Goal: Information Seeking & Learning: Find specific fact

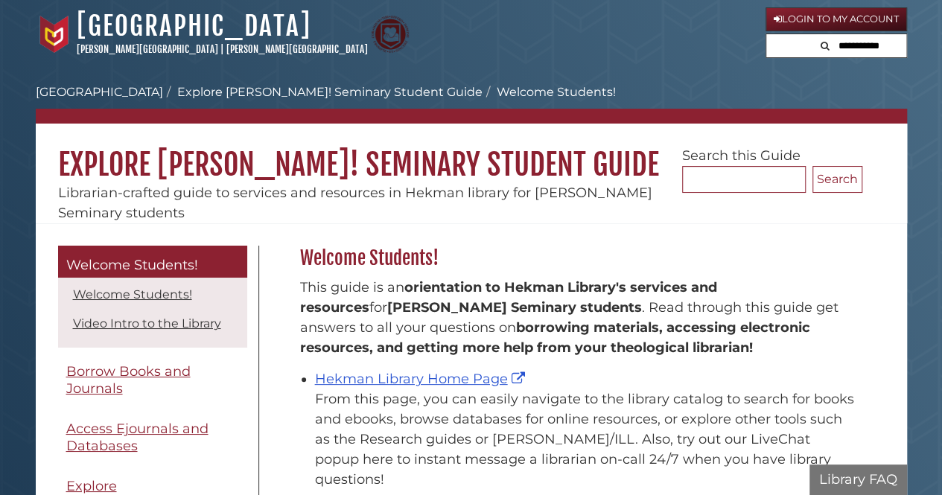
scroll to position [219, 570]
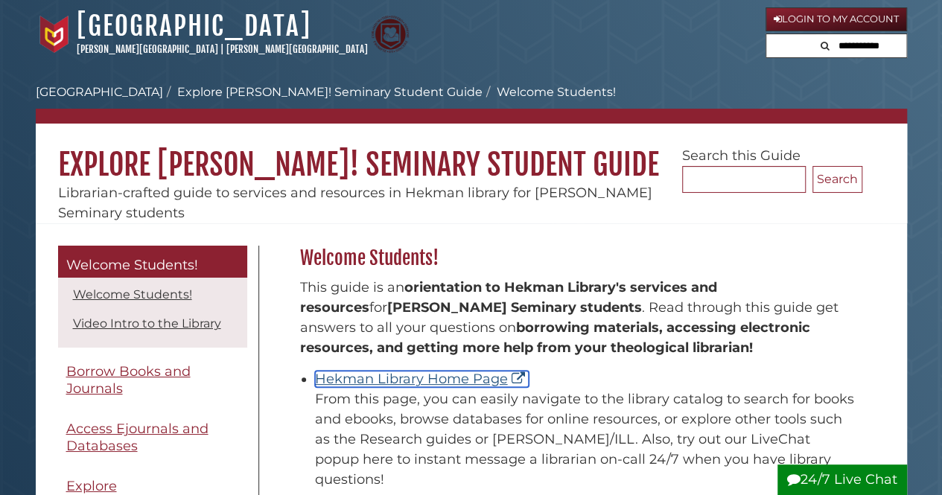
click at [366, 383] on link "Hekman Library Home Page" at bounding box center [422, 379] width 214 height 16
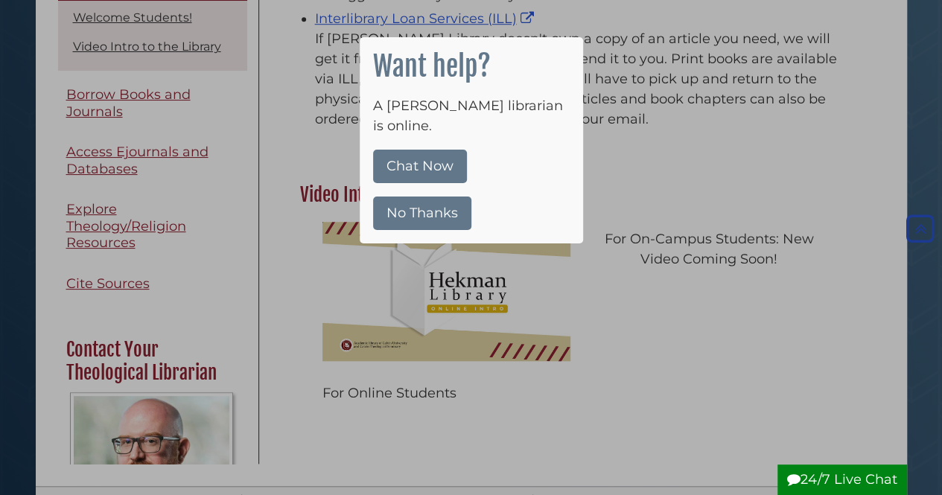
scroll to position [596, 0]
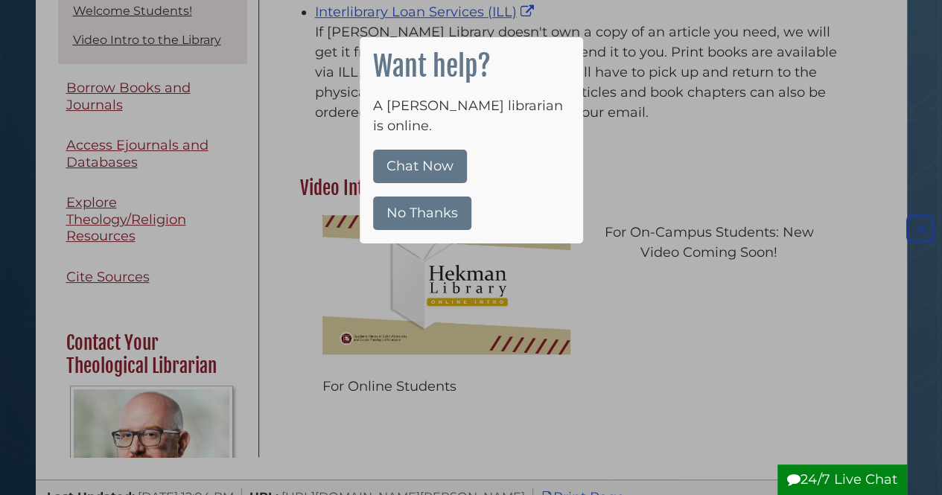
click at [520, 416] on div at bounding box center [471, 247] width 942 height 495
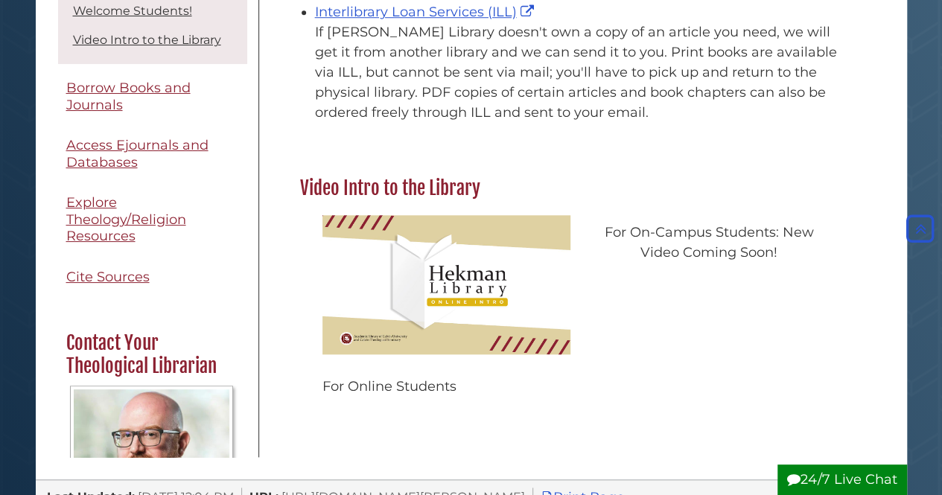
scroll to position [130, 0]
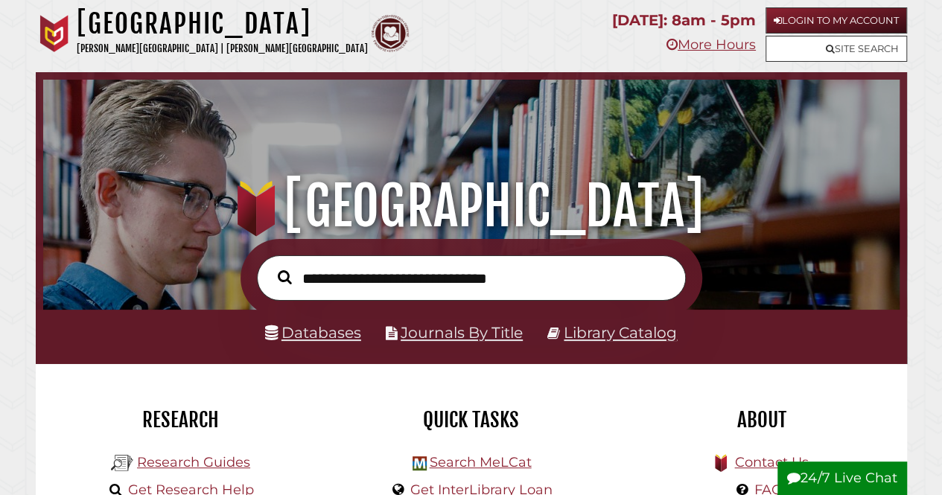
scroll to position [484, 849]
click at [345, 286] on input "text" at bounding box center [471, 277] width 429 height 45
paste input "**********"
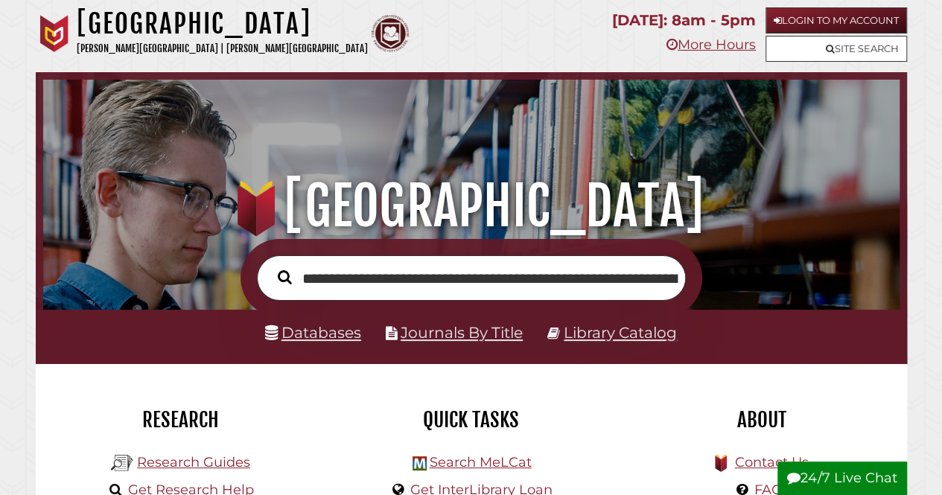
scroll to position [0, 445]
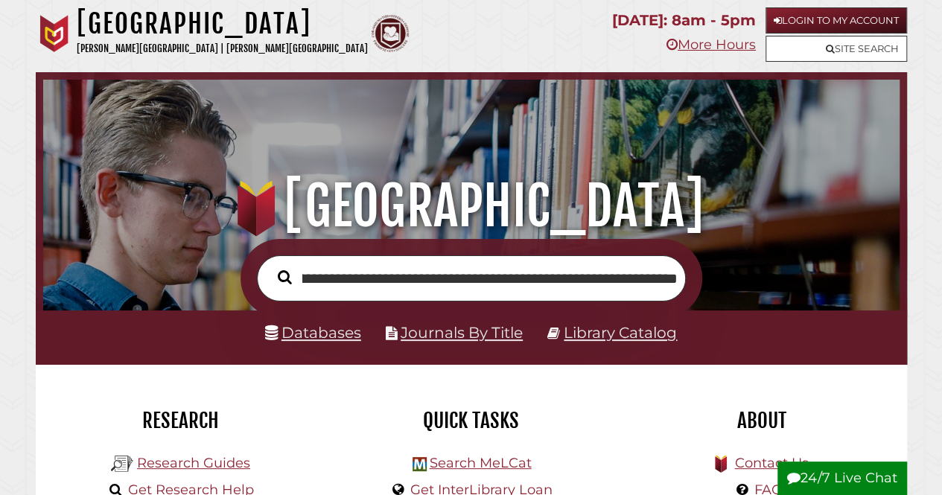
type input "**********"
click at [270, 267] on button "Search" at bounding box center [284, 278] width 29 height 22
